Goal: Contribute content: Contribute content

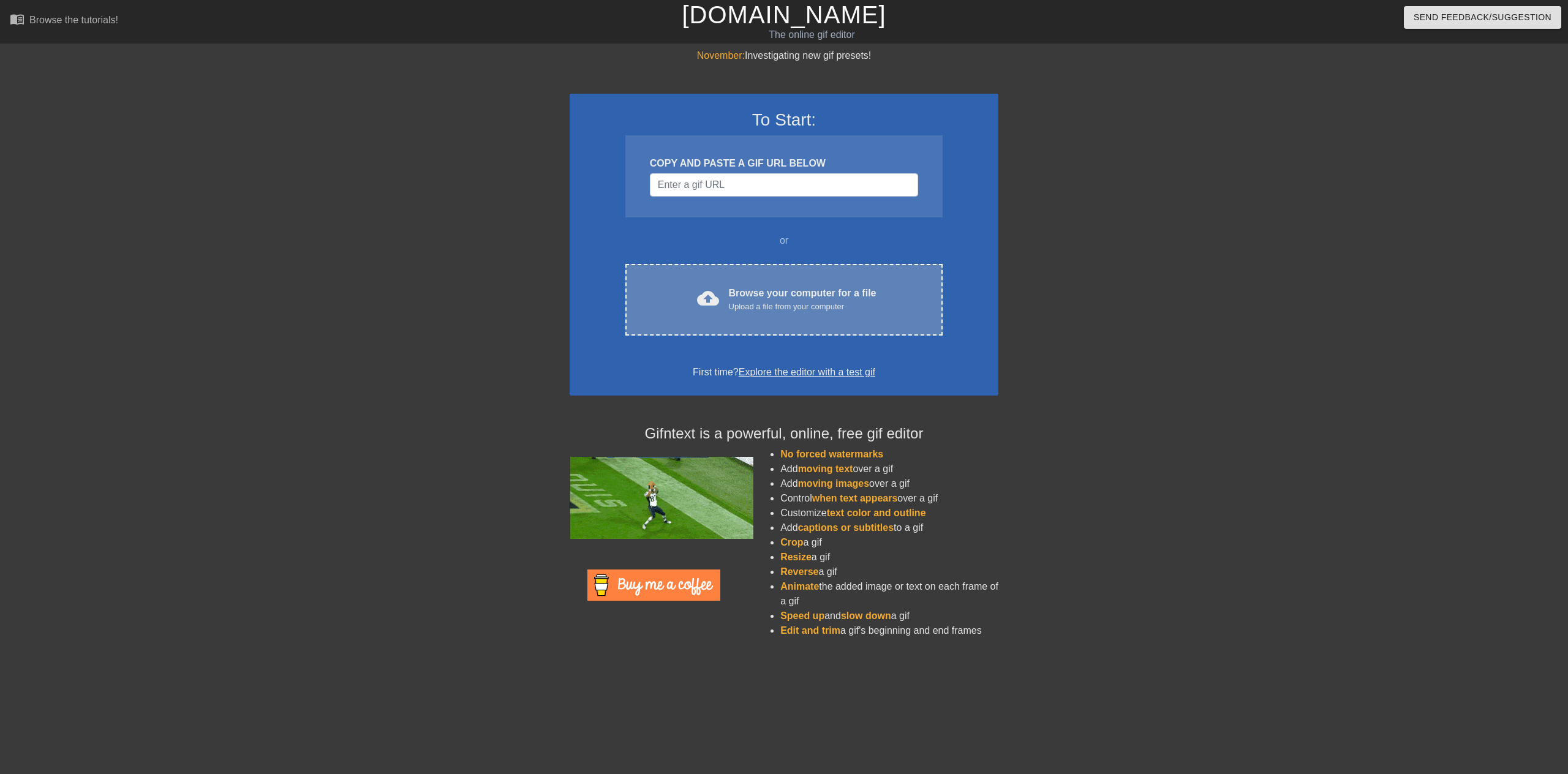
click at [759, 297] on div "Browse your computer for a file Upload a file from your computer" at bounding box center [802, 299] width 148 height 27
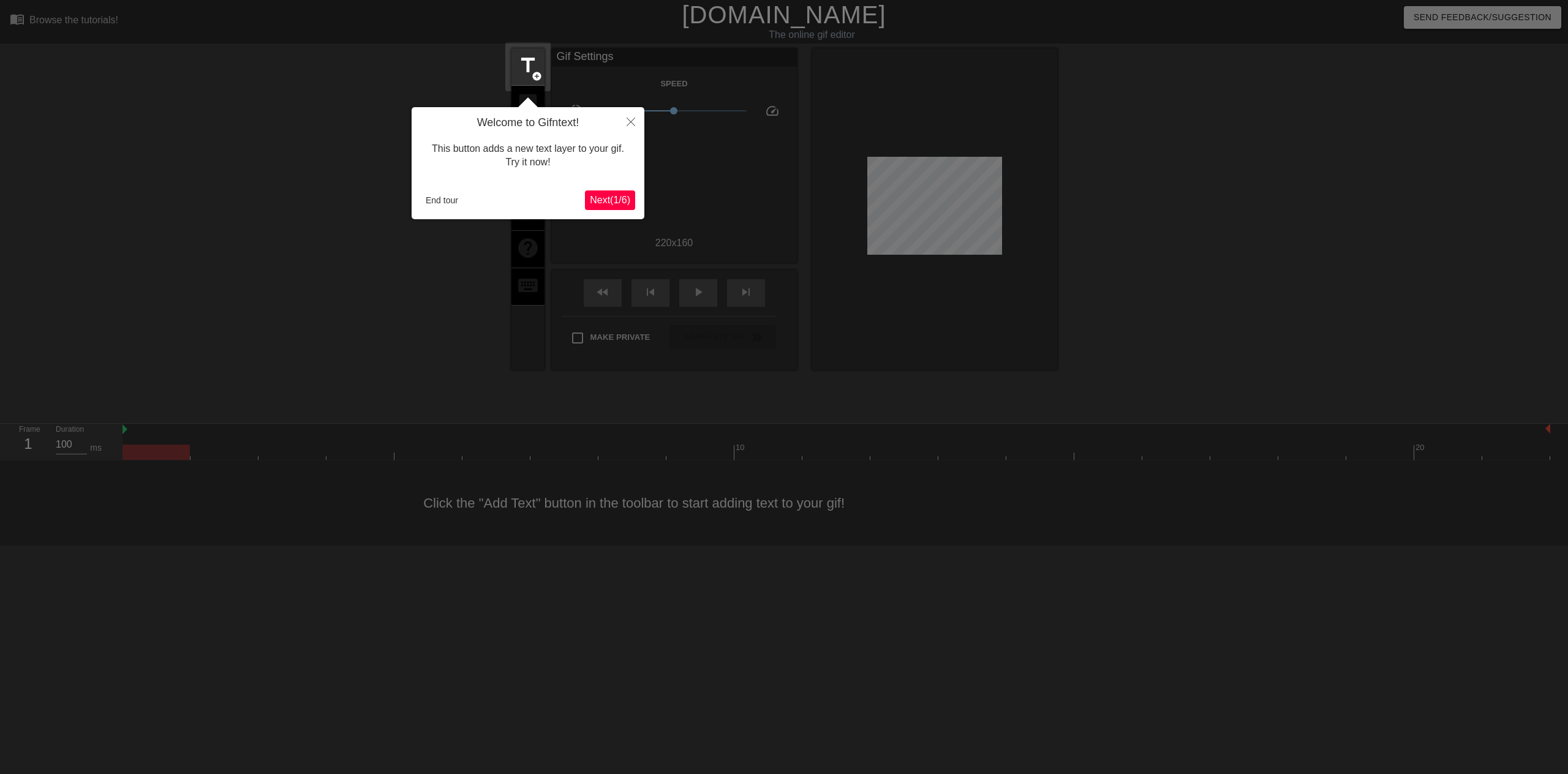
click at [600, 199] on span "Next ( 1 / 6 )" at bounding box center [610, 200] width 40 height 10
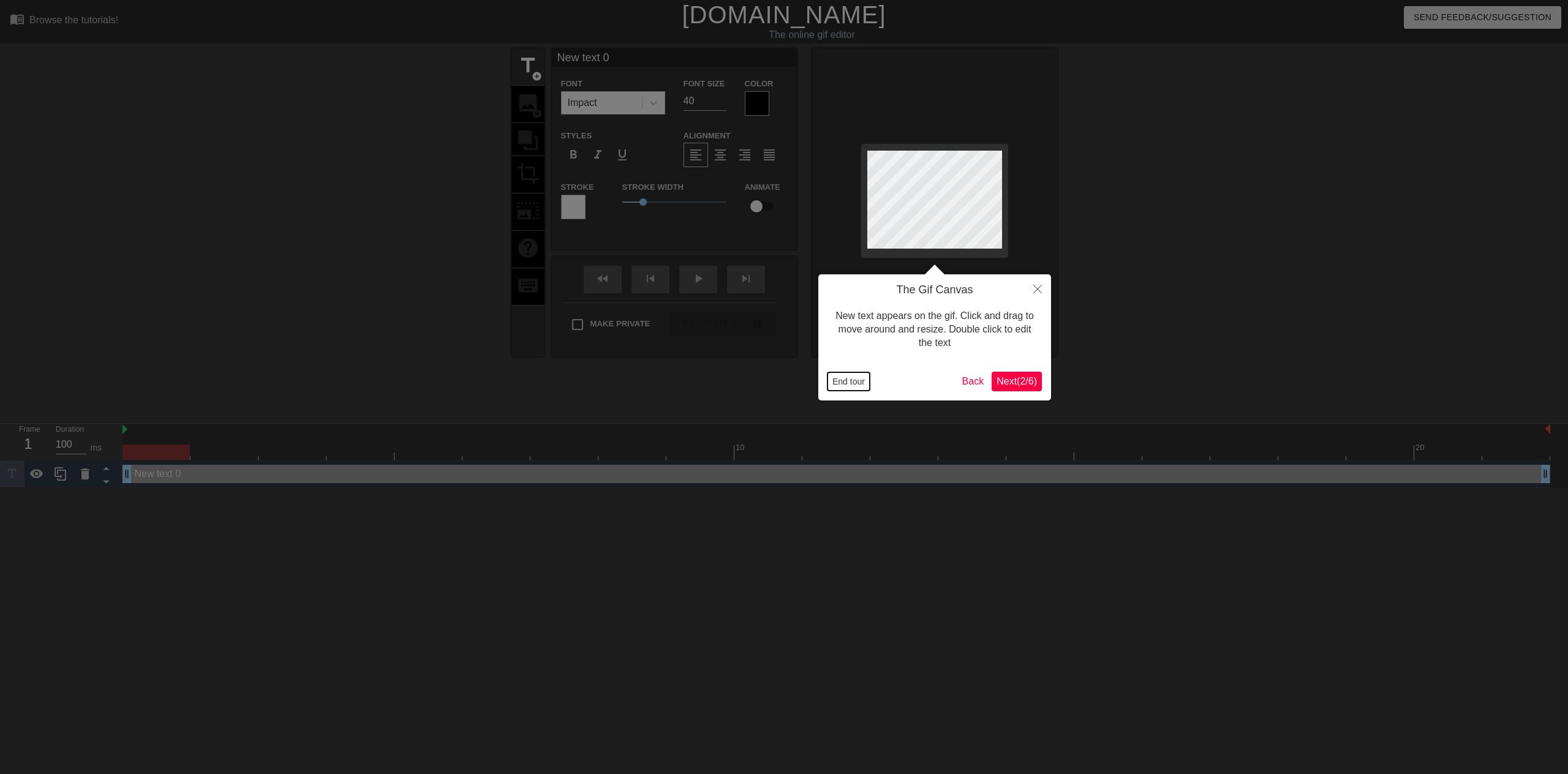
click at [861, 380] on button "End tour" at bounding box center [848, 381] width 42 height 19
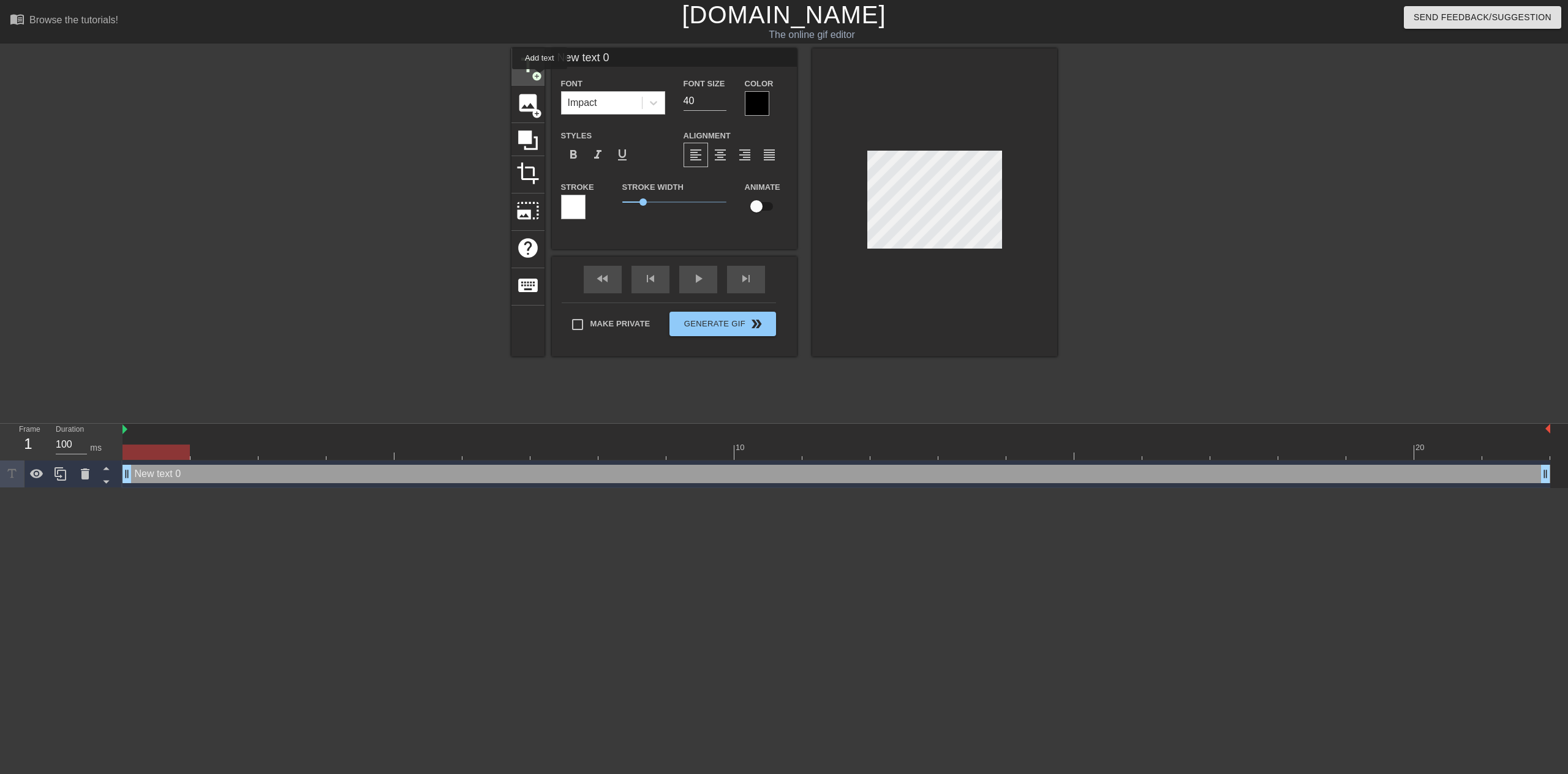
click at [540, 78] on span "add_circle" at bounding box center [536, 75] width 10 height 10
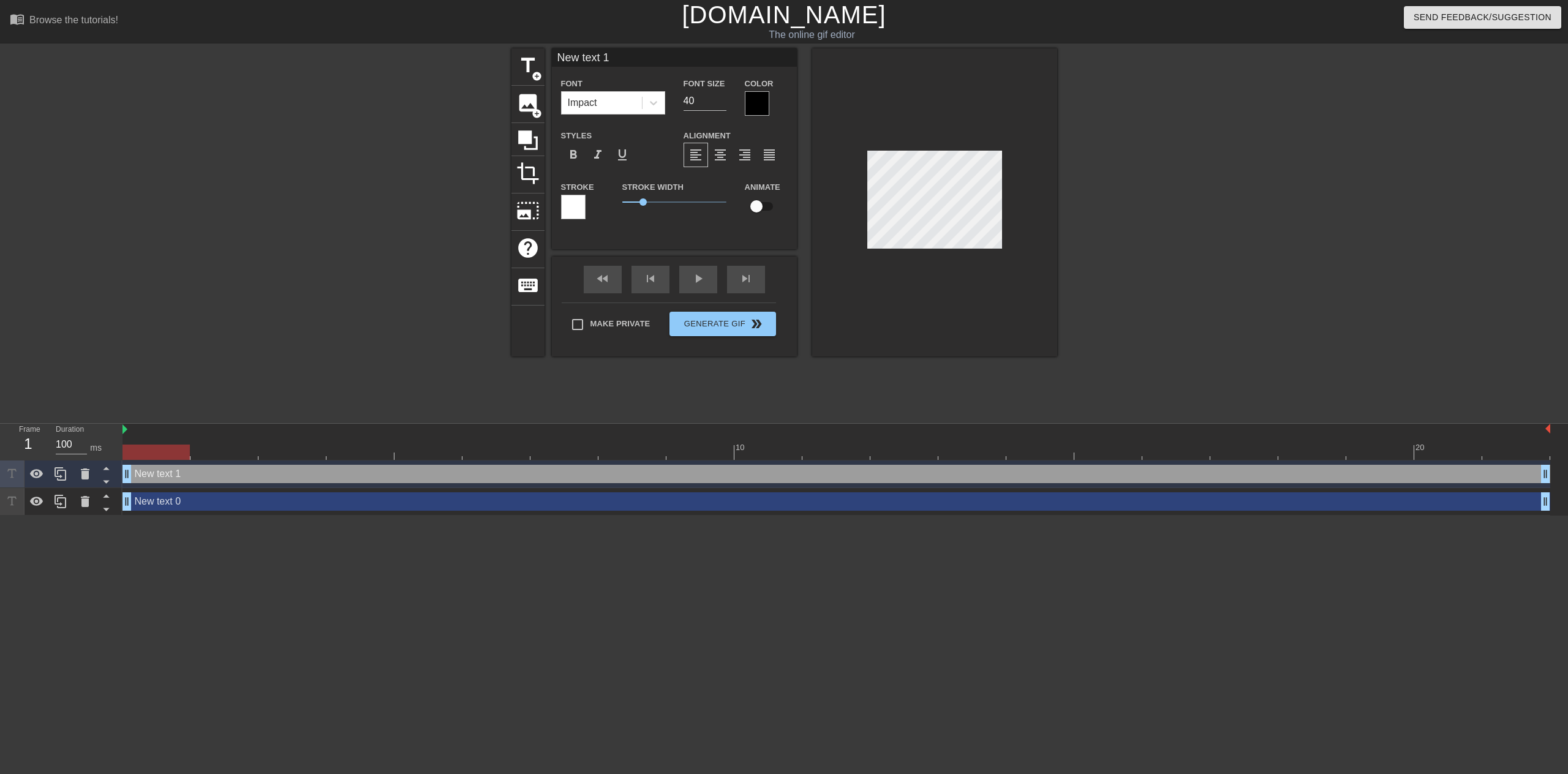
type input "New text 0"
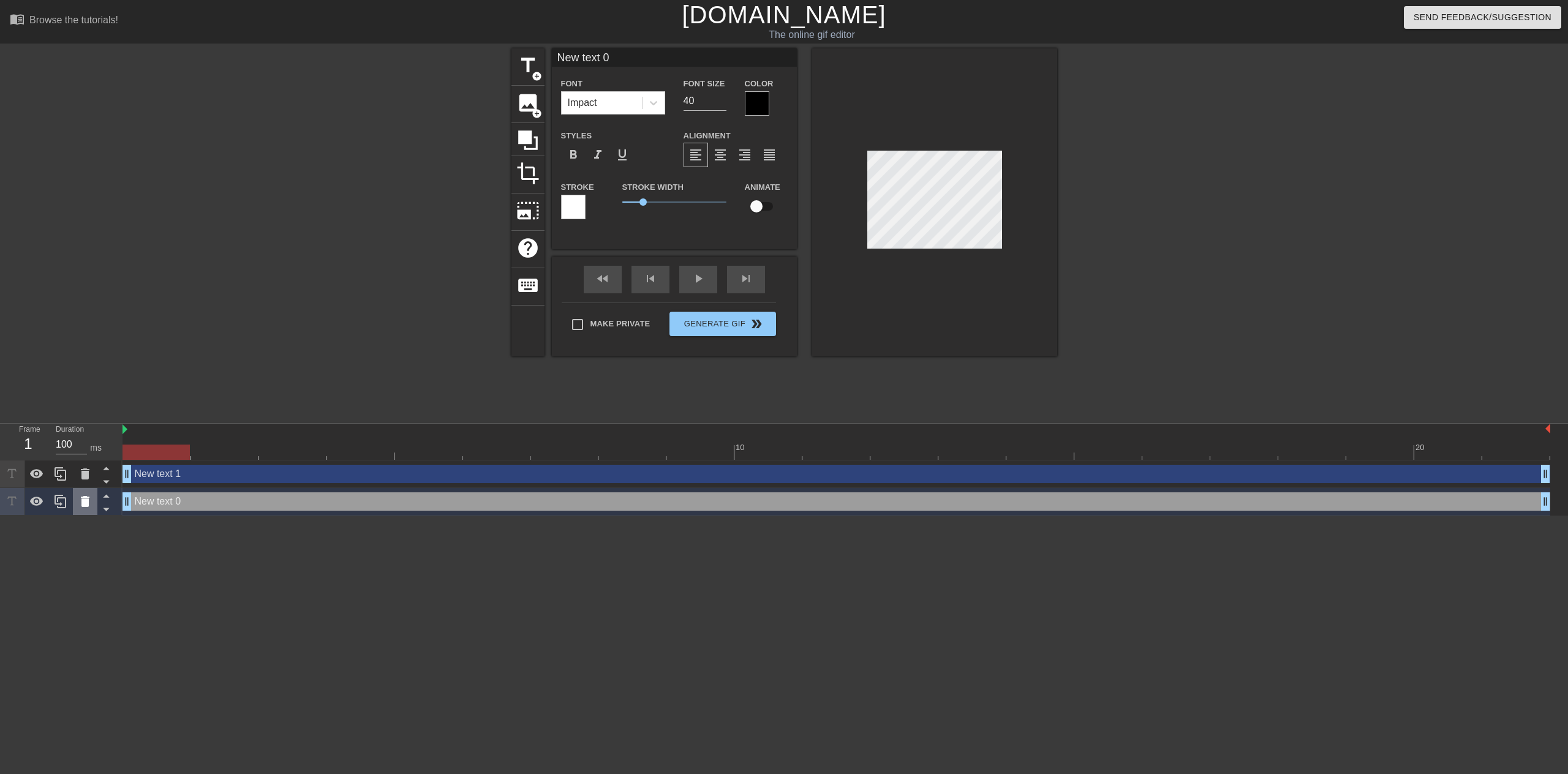
click at [80, 498] on icon at bounding box center [85, 501] width 15 height 15
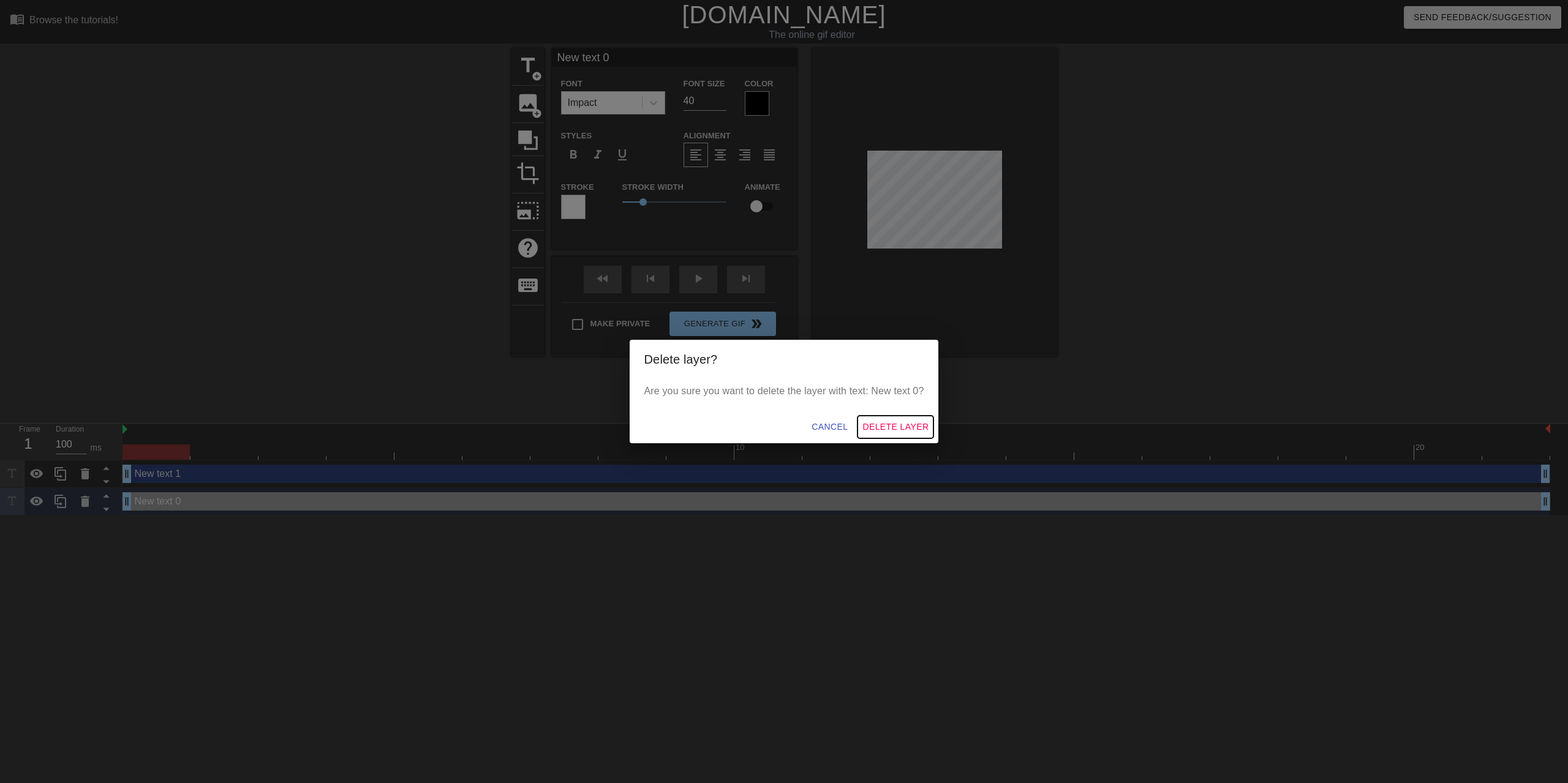
click at [899, 417] on button "Delete Layer" at bounding box center [895, 426] width 76 height 23
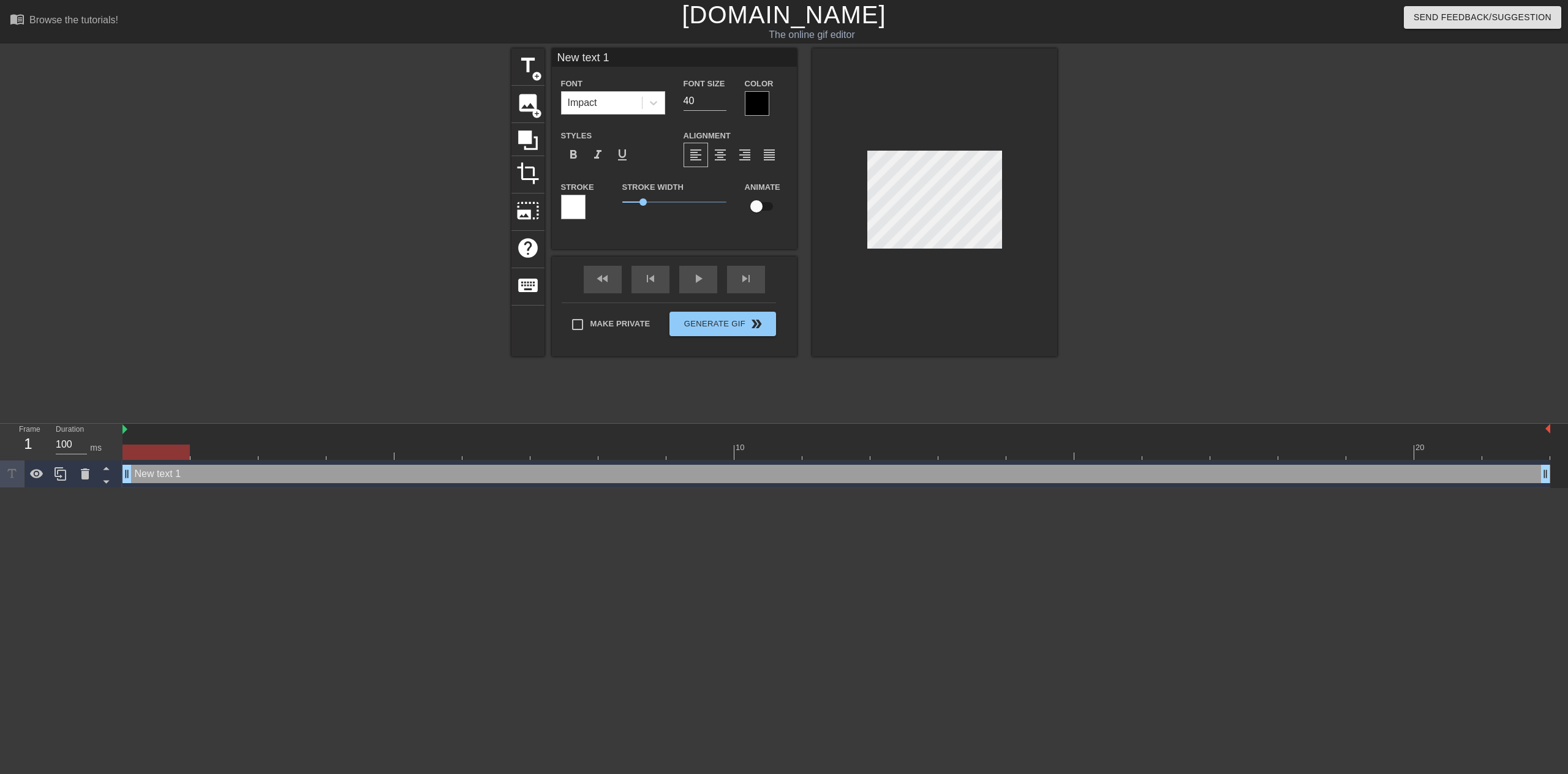
scroll to position [2, 2]
type input "Ne"
type textarea "Ne"
type input "N"
type textarea "N"
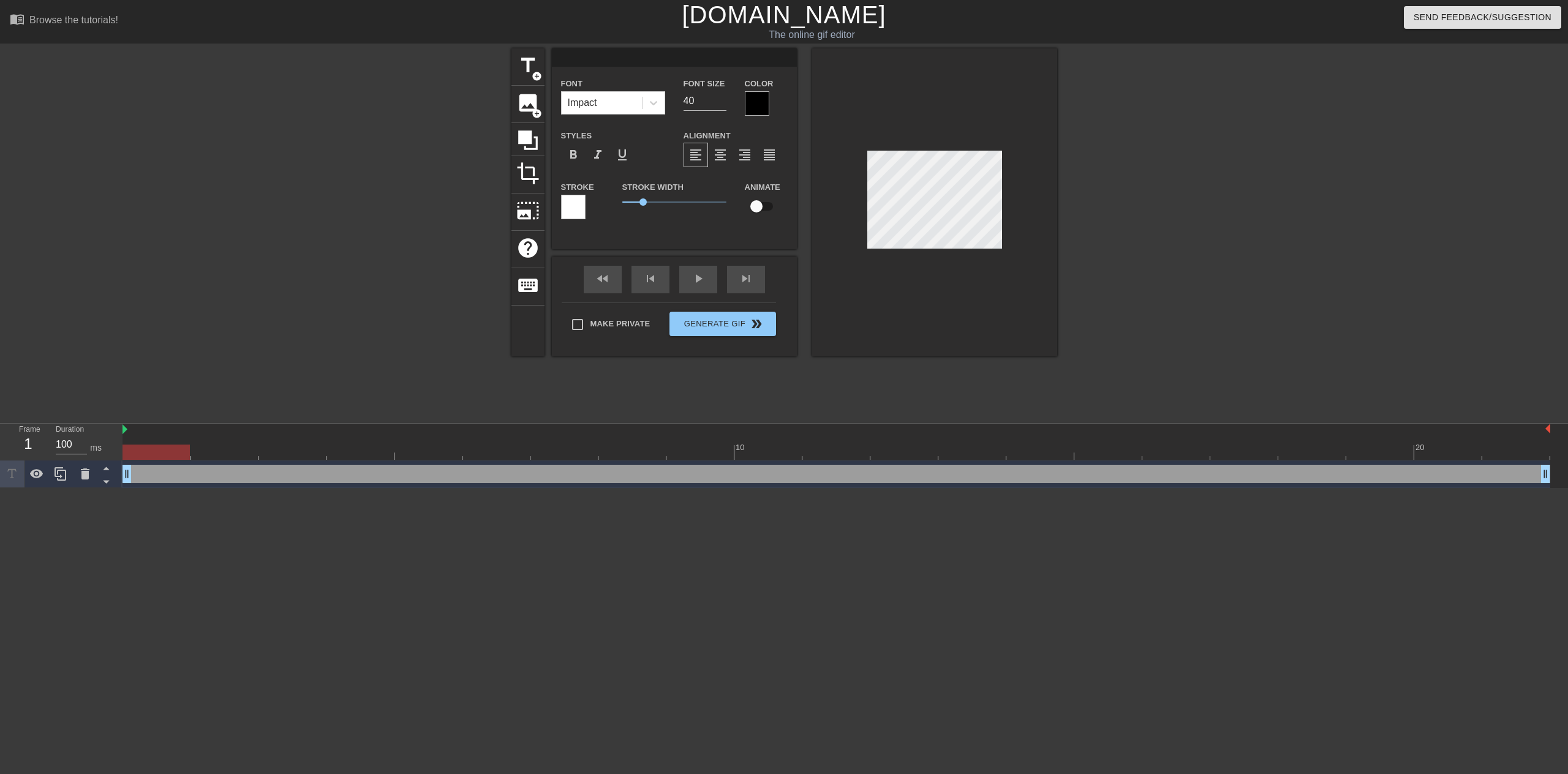
type input "H"
type textarea "H"
type input "Ha"
type textarea "Ha"
type input "Hav"
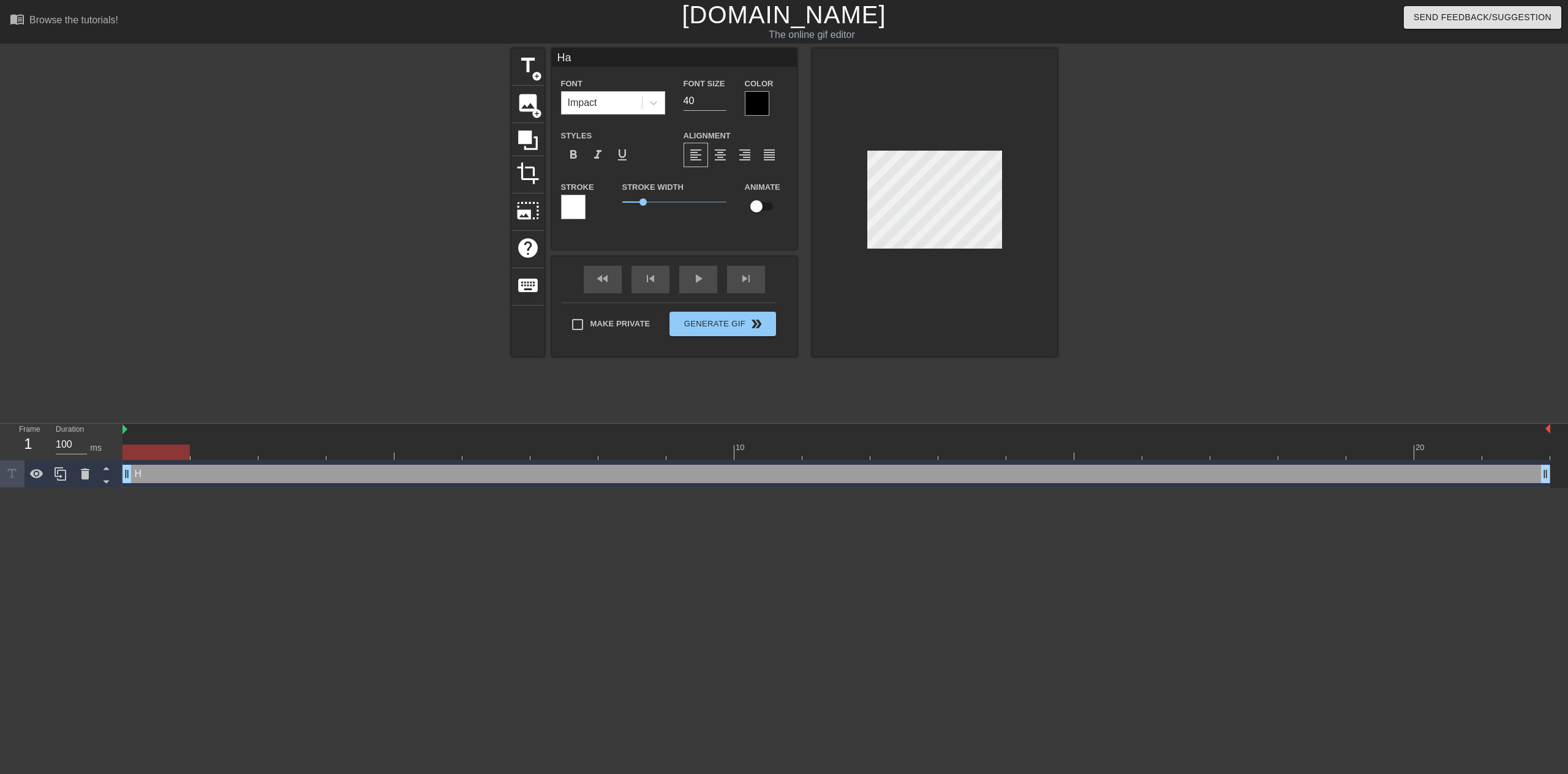
type textarea "Hav"
type input "Have"
type textarea "Have"
type input "Have"
type textarea "Have"
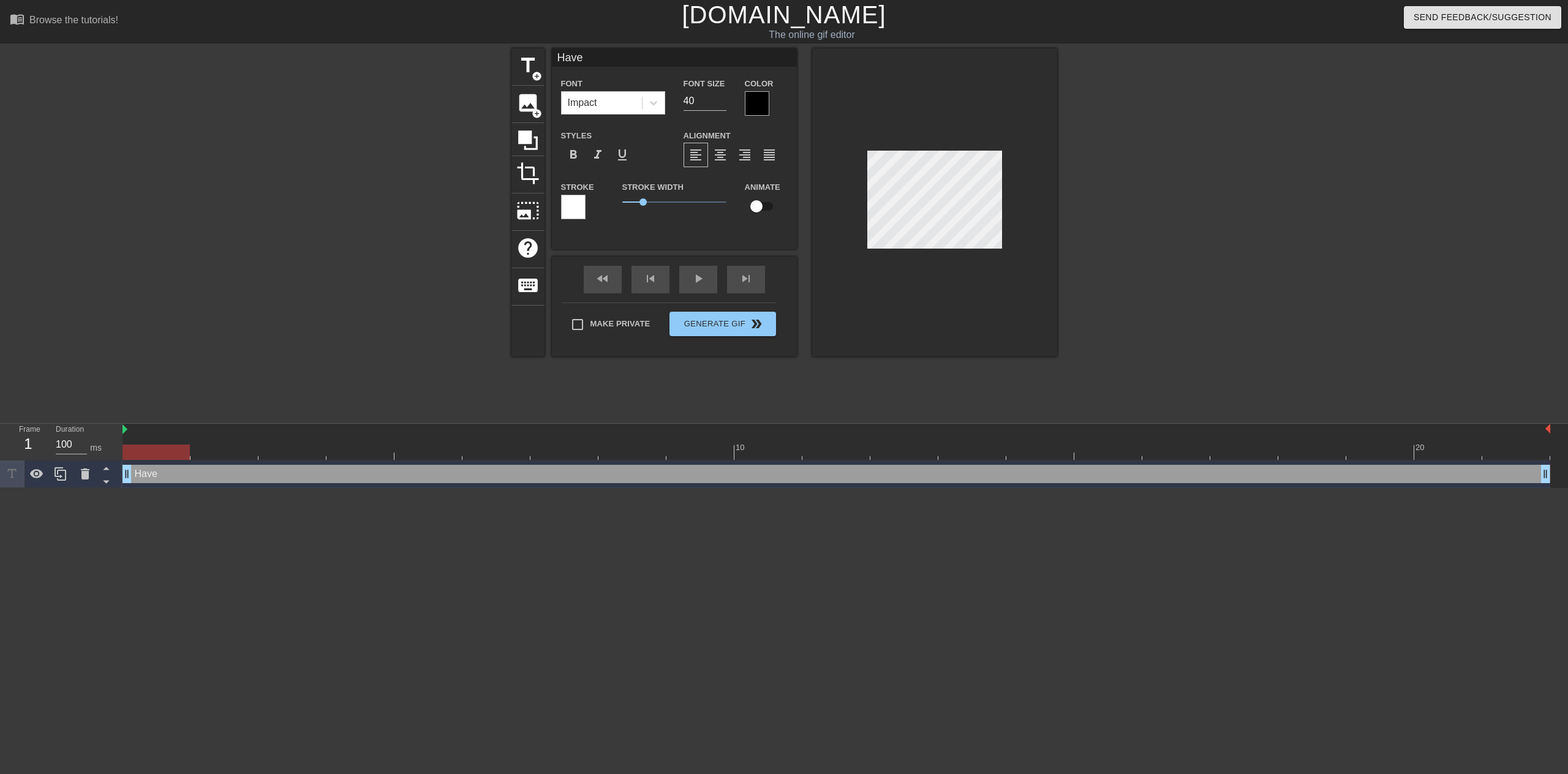
type input "Have a"
type textarea "Have a"
type input "Have a"
type textarea "Have a"
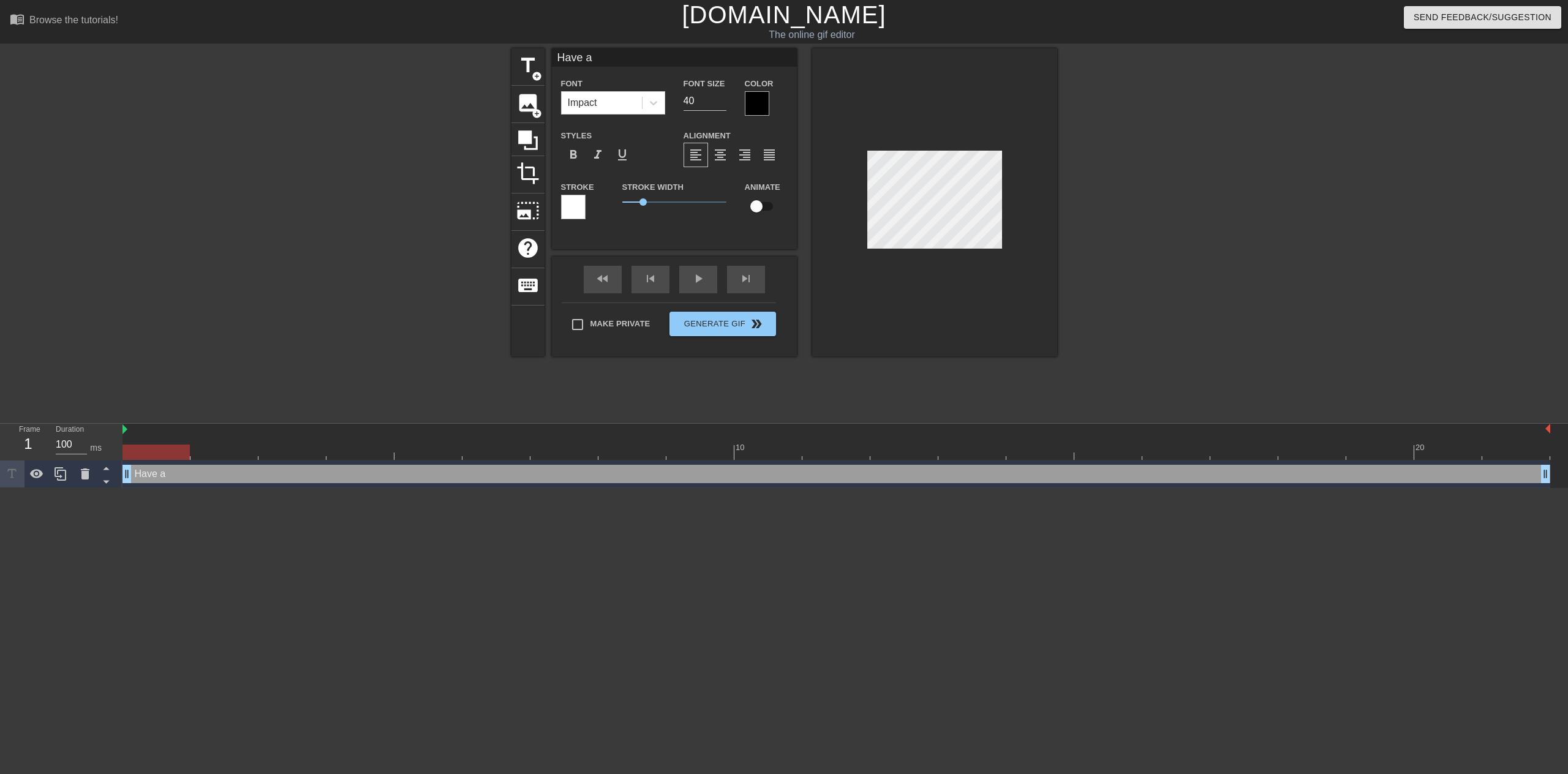
type input "Have a"
type textarea "Have a"
type input "Have"
type textarea "Have"
type input "Have A"
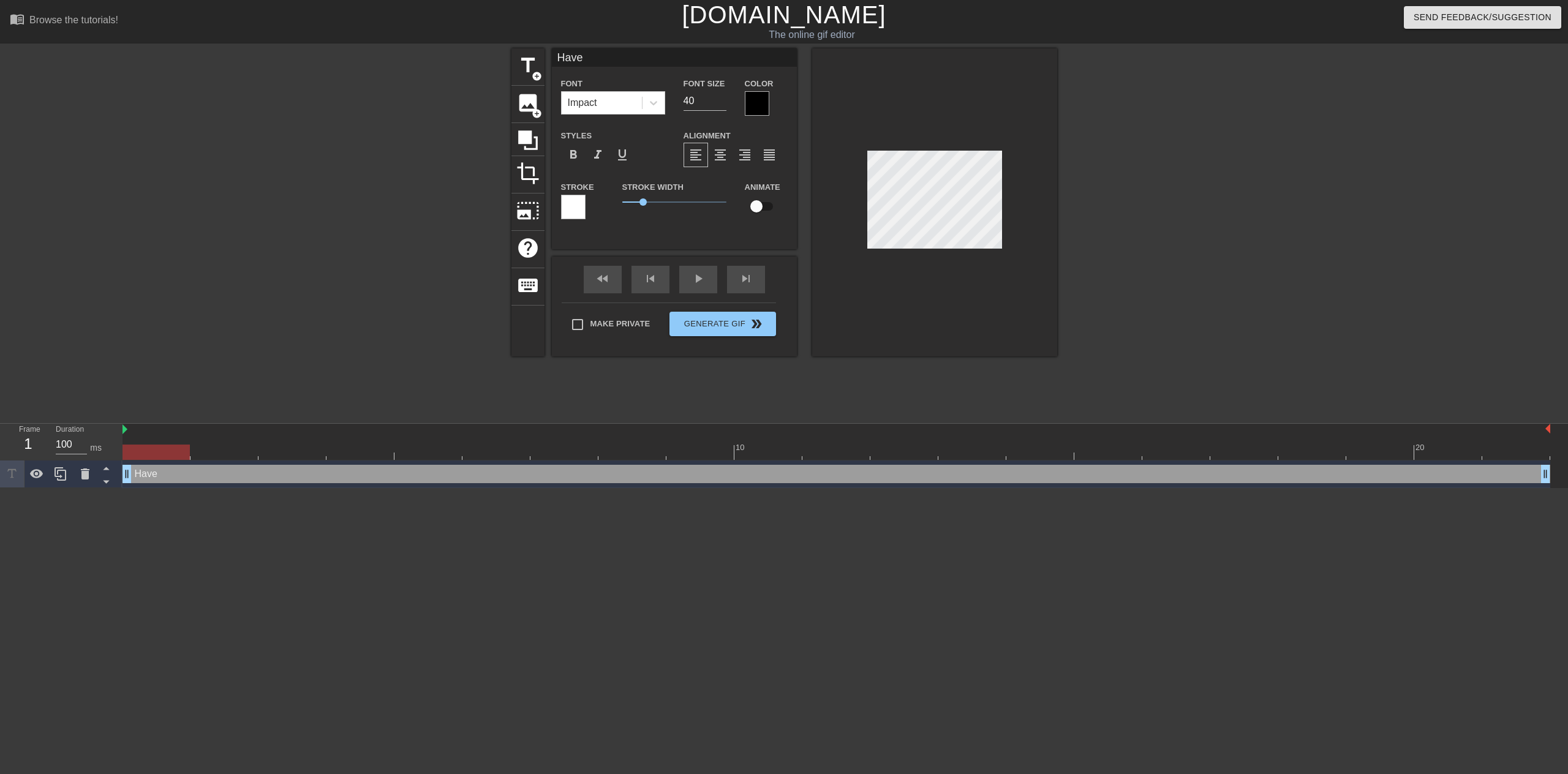
type textarea "Have A"
type input "Have A"
type textarea "Have A"
type input "Have A W"
type textarea "Have A W"
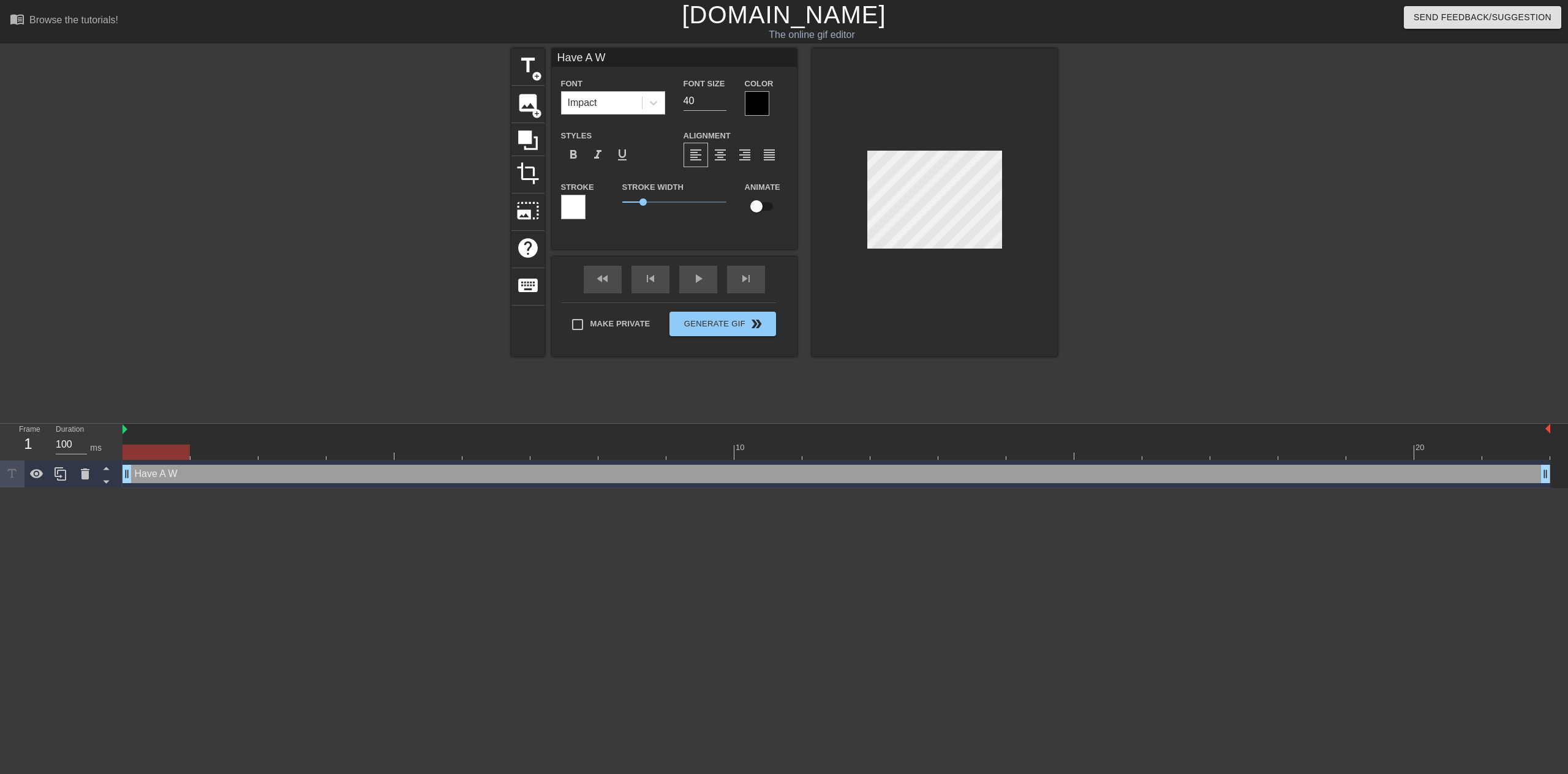
type input "Have A Wo"
type textarea "Have A Wo"
type input "Have A Won"
type textarea "Have A Won"
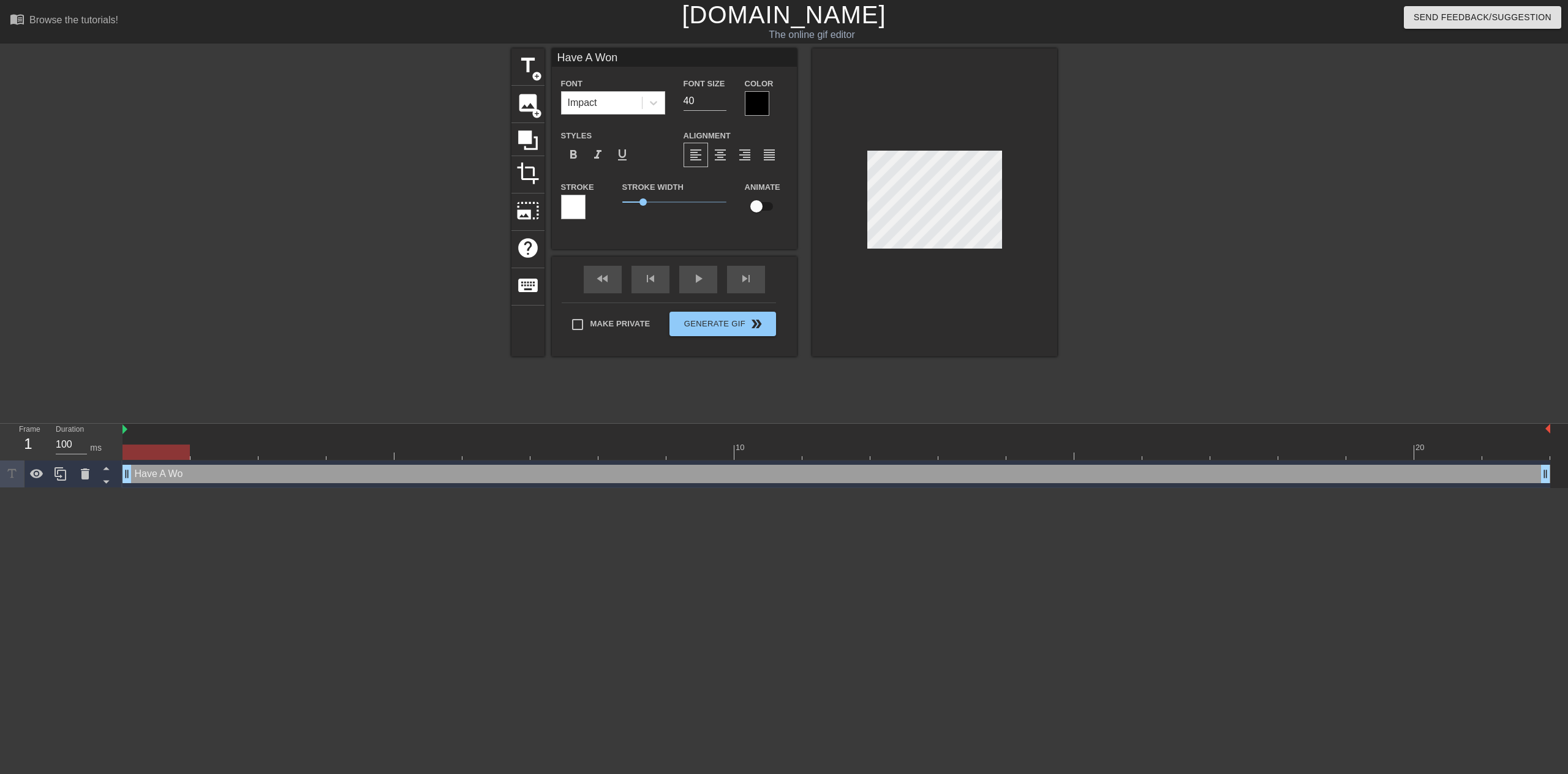
type input "Have A Wond"
type textarea "Have A Wond"
type input "Have A Wonde"
type textarea "Have A Wonde"
type input "Have A Wonder"
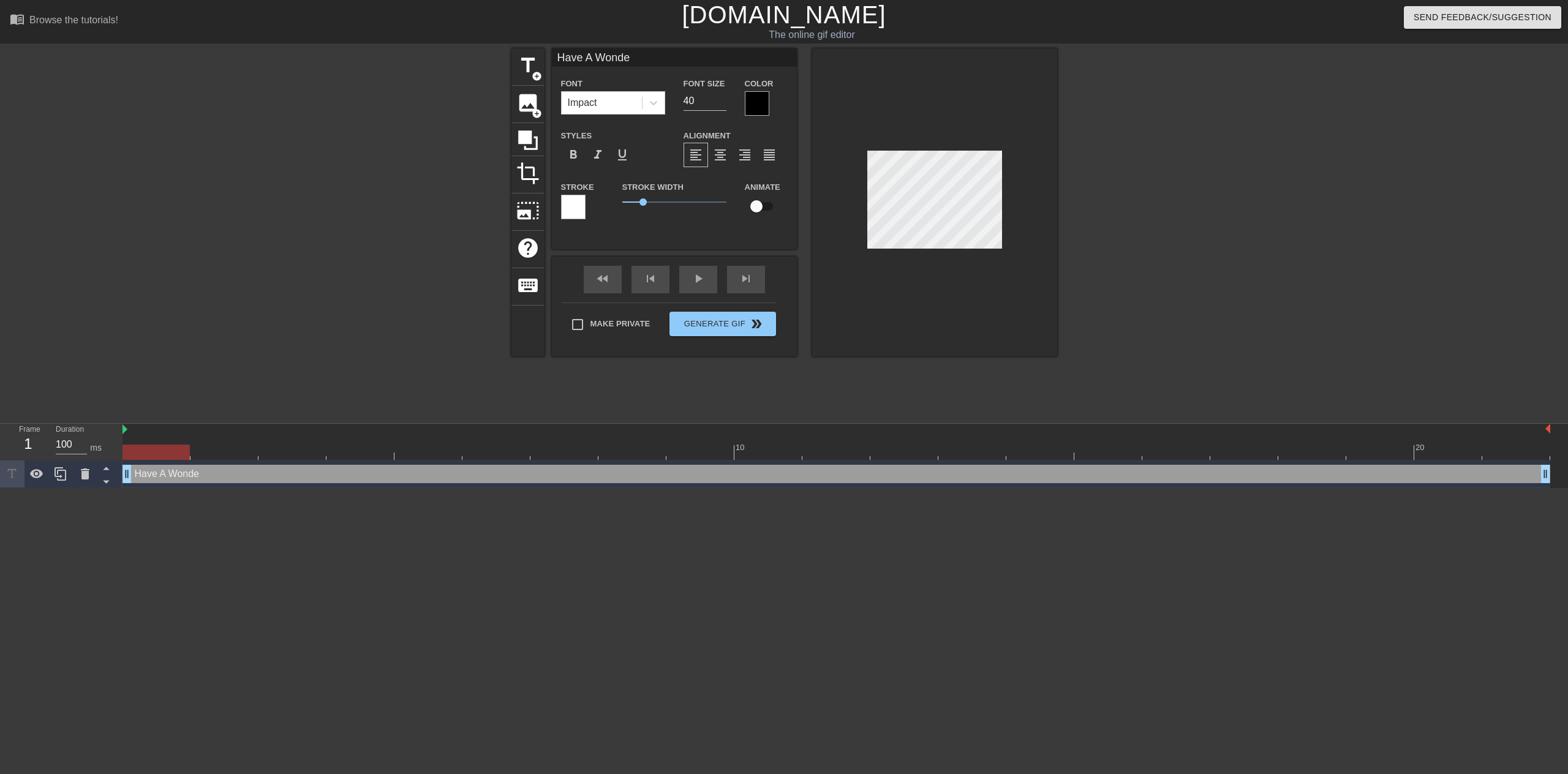
type textarea "Have A Wonder"
type input "Have A Wonderf"
type textarea "Have A Wonderf"
type input "Have A Wonderfu"
type textarea "Have A Wonderfu"
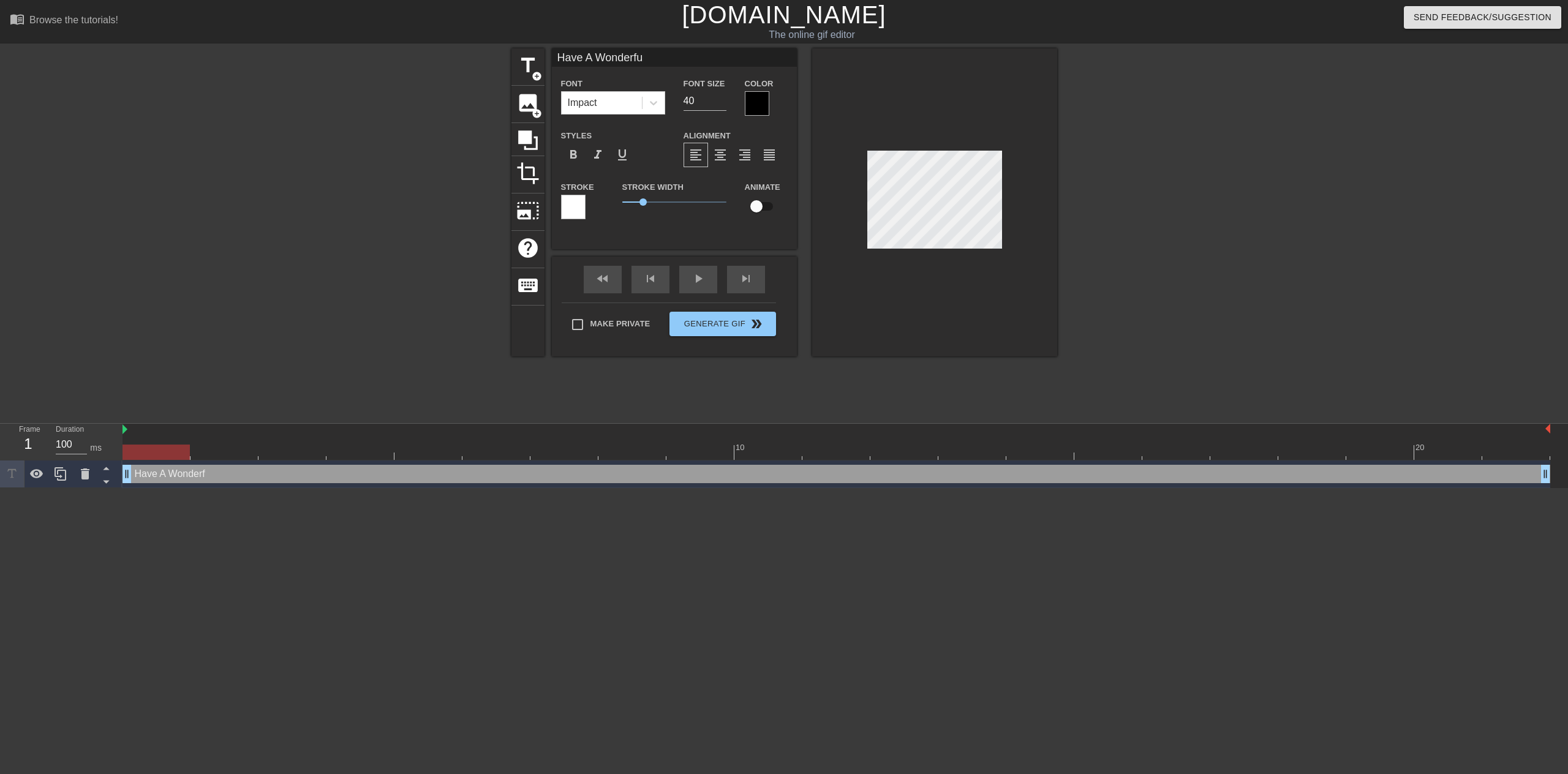
type input "Have A Wonderful"
type textarea "Have A Wonderful"
type input "Have A Wonderful"
type textarea "Have A Wonderful"
type input "Have A Wonderful t"
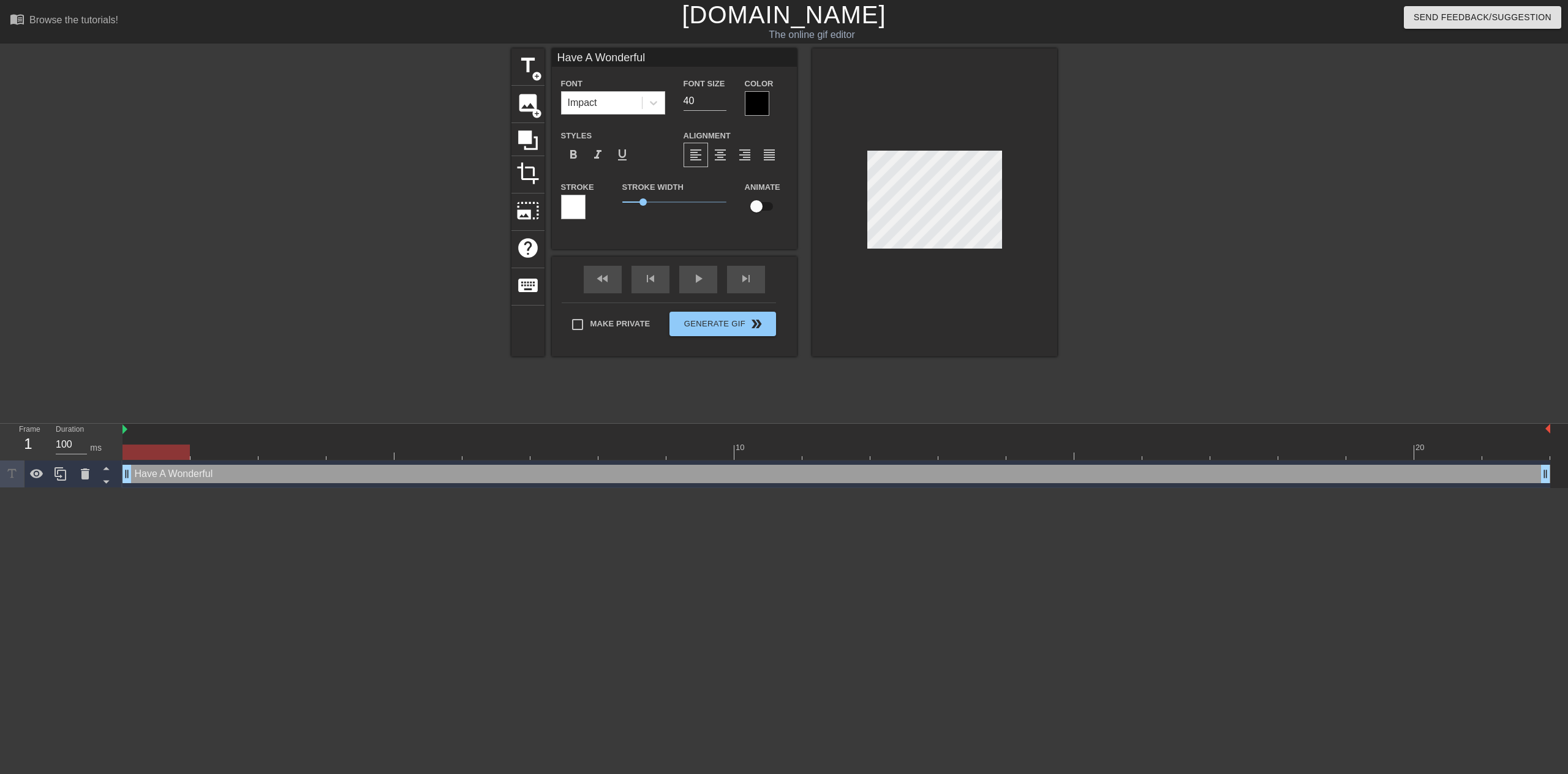
type textarea "Have A Wonderful t"
type input "Have A Wonderful ti"
type textarea "Have A Wonderful ti"
type input "Have A Wonderful [PERSON_NAME]"
type textarea "Have A Wonderful [PERSON_NAME]"
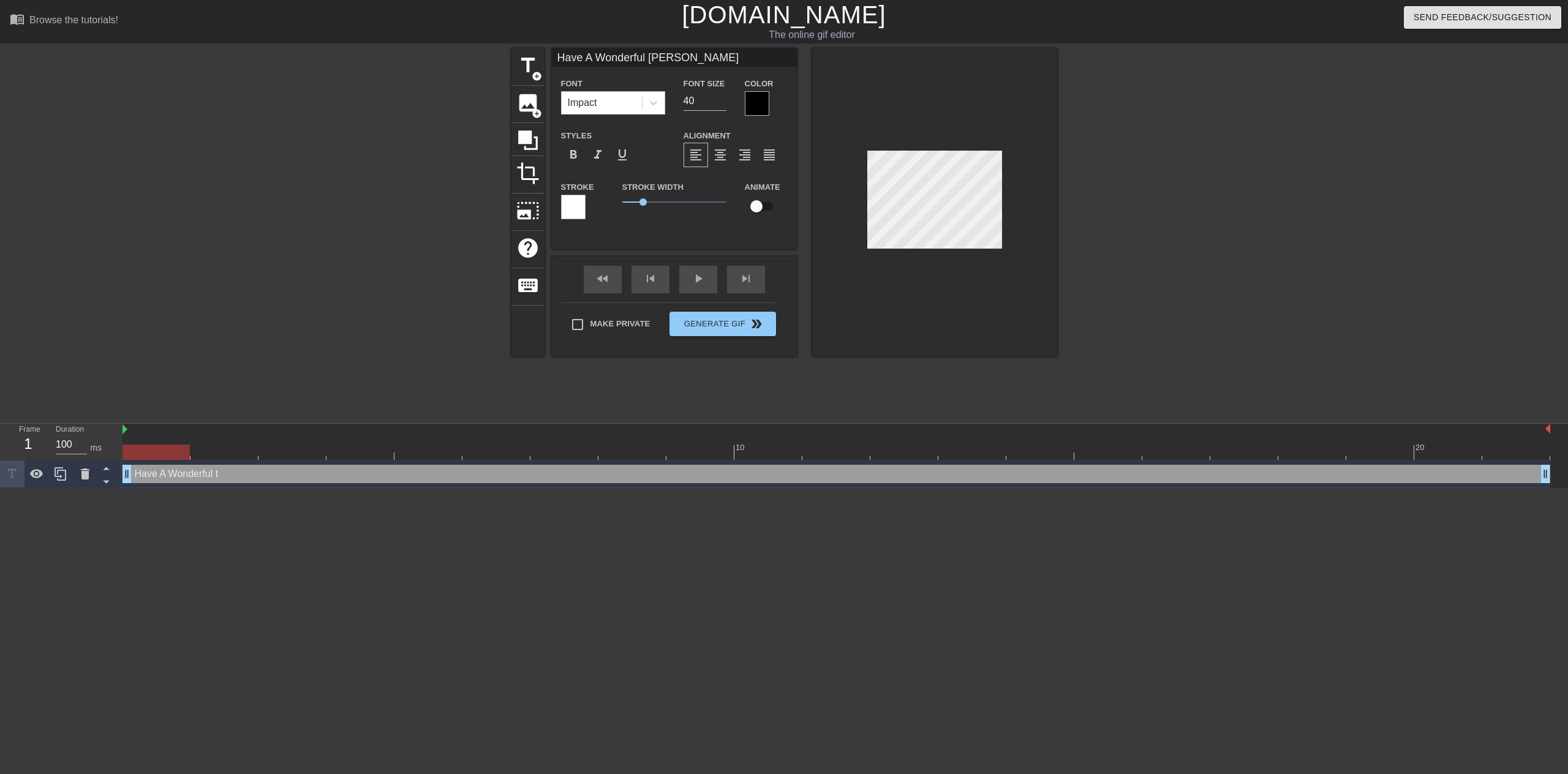
type input "Have A Wonderful time"
type textarea "Have A Wonderful time"
click at [853, 207] on div at bounding box center [934, 202] width 245 height 308
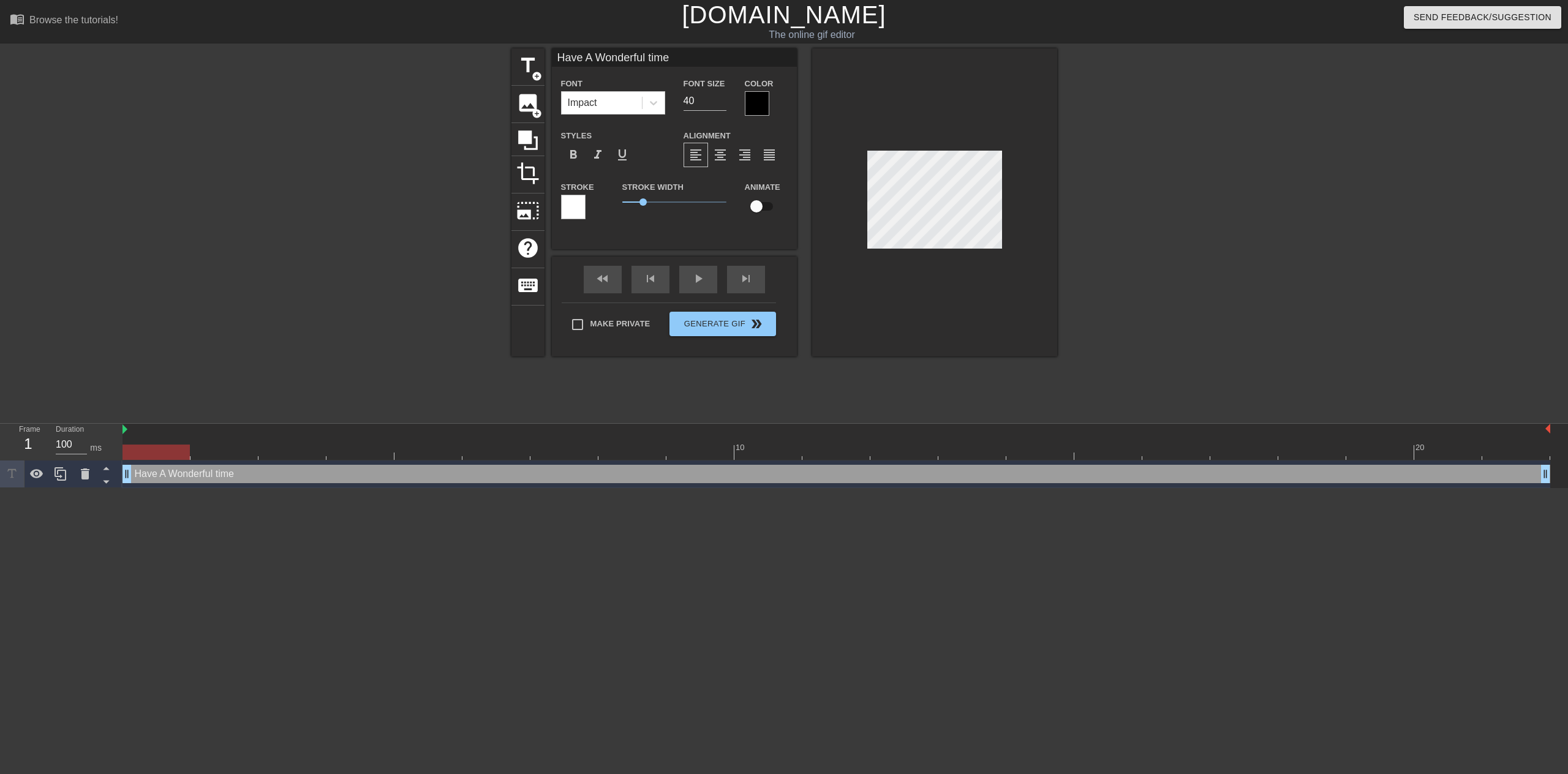
click at [1003, 234] on div at bounding box center [934, 202] width 245 height 308
click at [1102, 224] on div at bounding box center [1163, 231] width 184 height 367
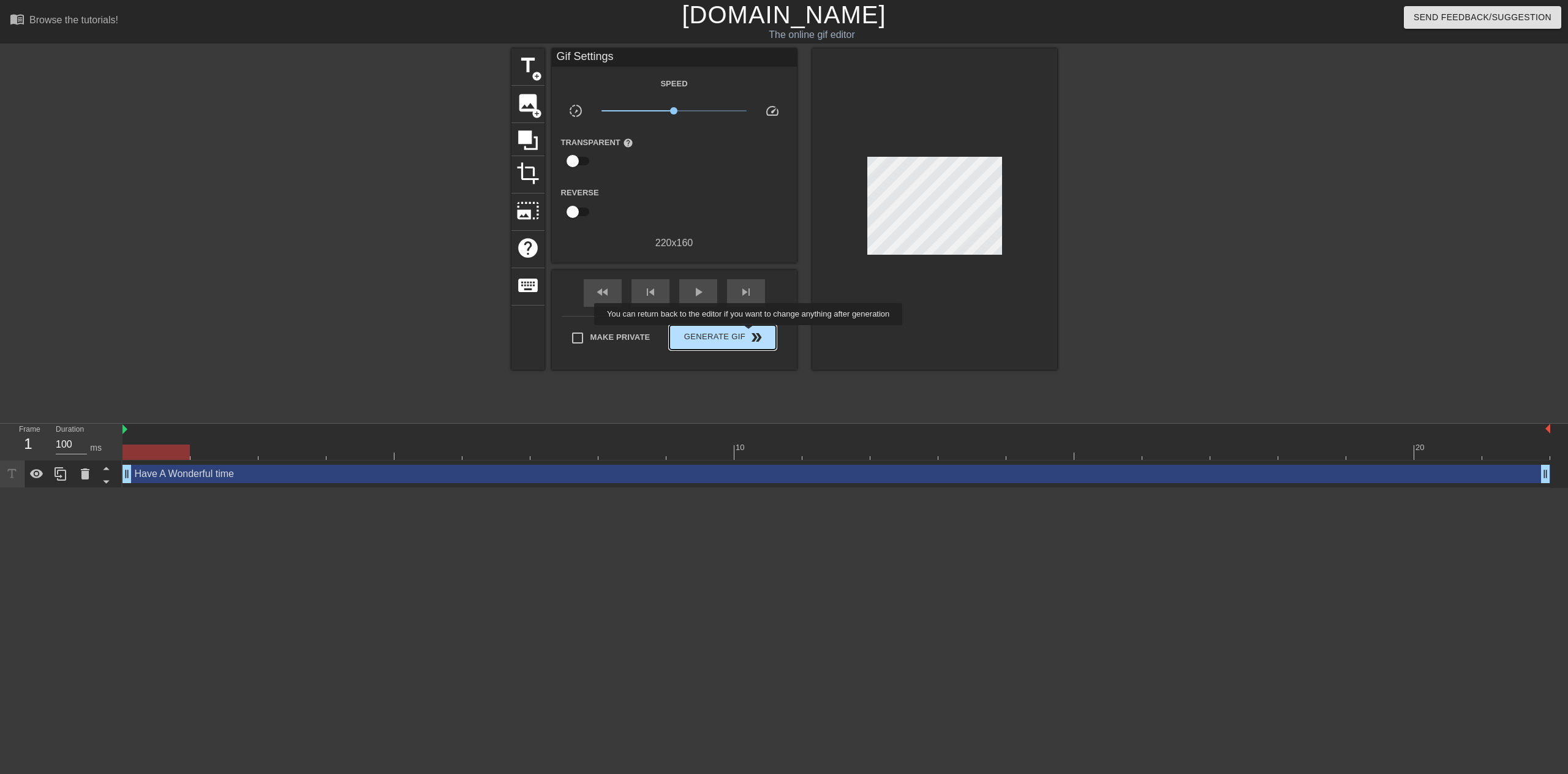
click at [749, 334] on span "double_arrow" at bounding box center [756, 337] width 15 height 15
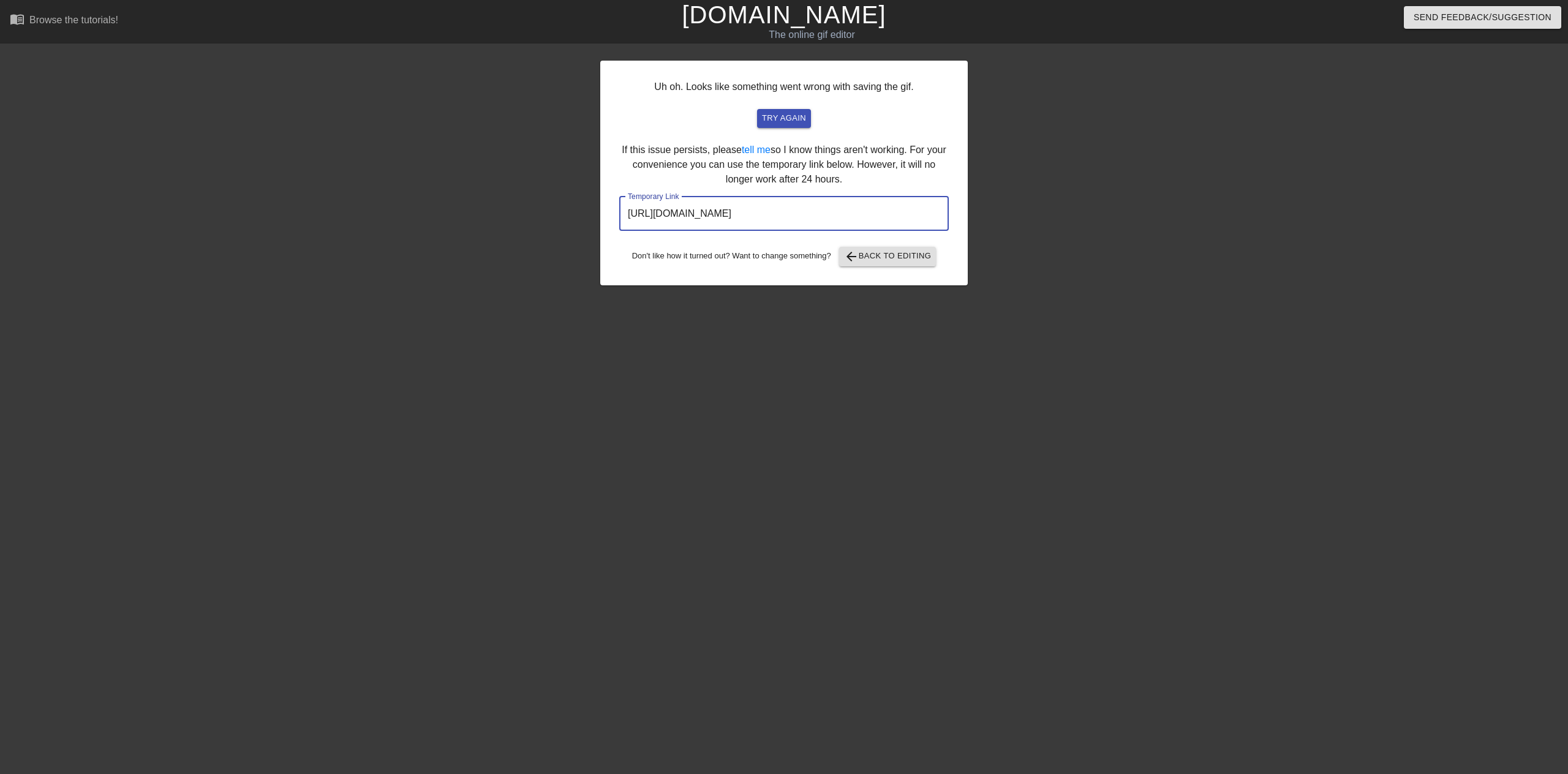
drag, startPoint x: 911, startPoint y: 224, endPoint x: 421, endPoint y: 203, distance: 490.4
click at [427, 203] on div "Uh oh. Looks like something went wrong with saving the gif. try again If this i…" at bounding box center [784, 231] width 1568 height 367
